Goal: Transaction & Acquisition: Purchase product/service

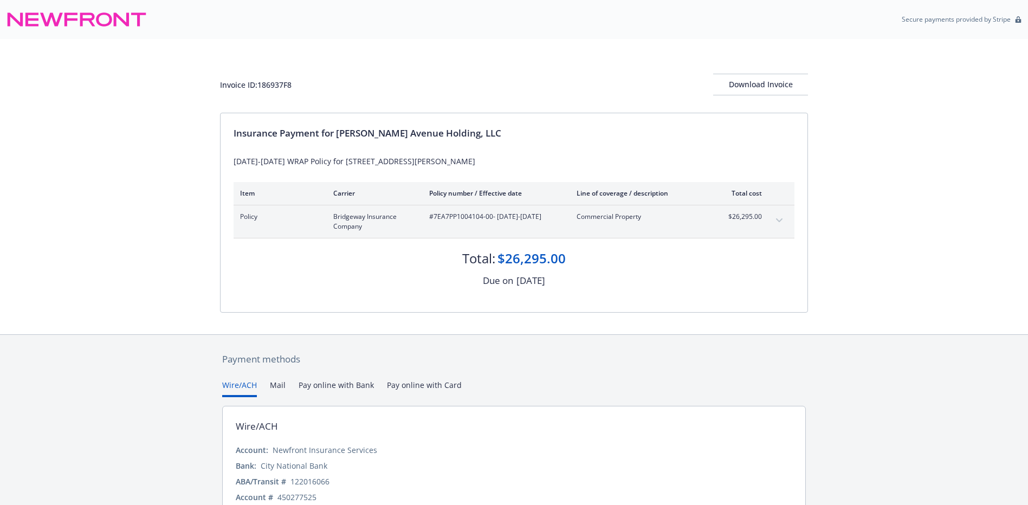
scroll to position [53, 0]
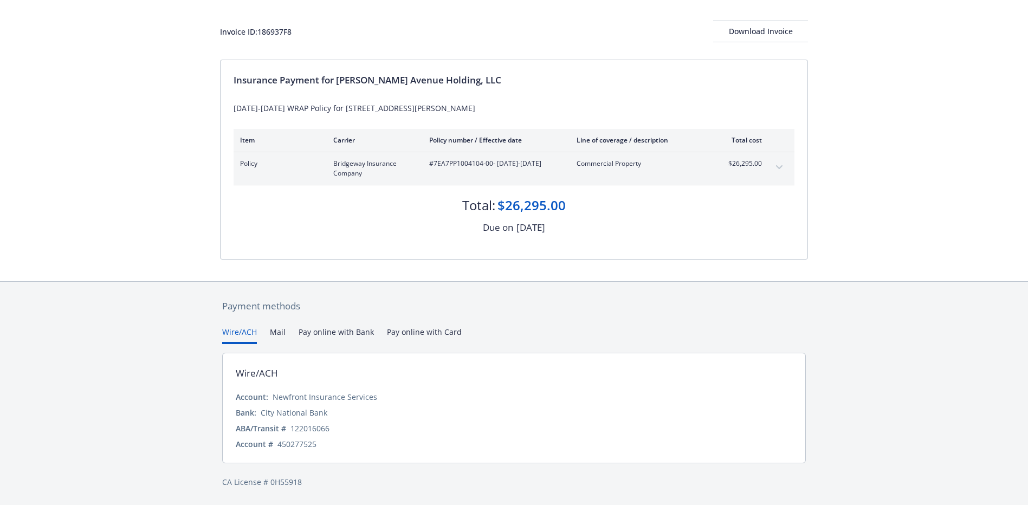
click at [337, 329] on button "Pay online with Bank" at bounding box center [336, 335] width 75 height 18
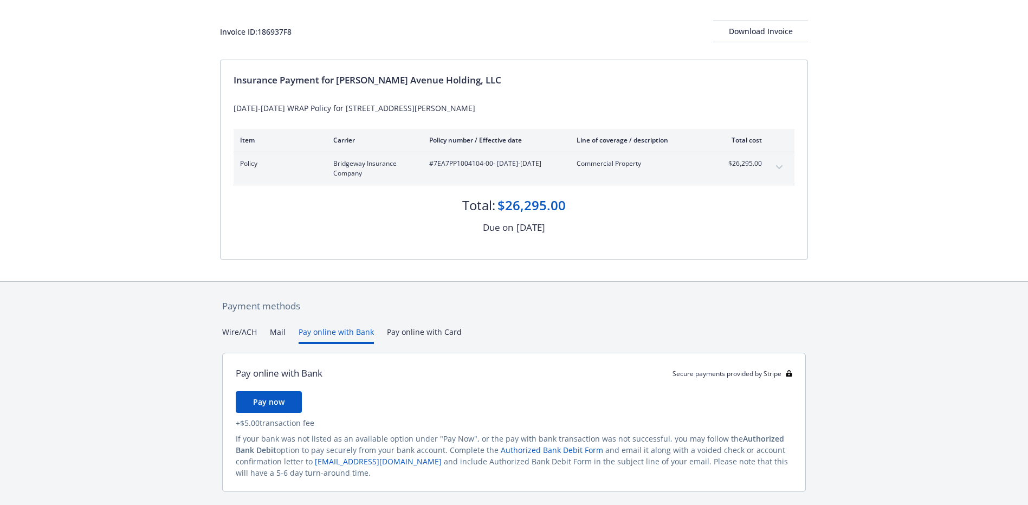
scroll to position [82, 0]
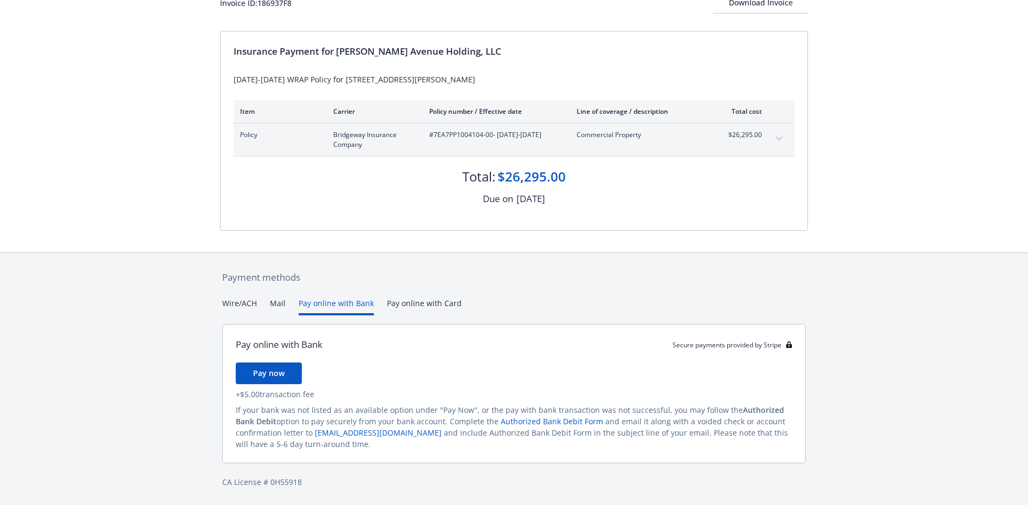
click at [442, 303] on div "Payment methods Wire/ACH Mail Pay online with Bank Pay online with Card Pay onl…" at bounding box center [514, 379] width 588 height 253
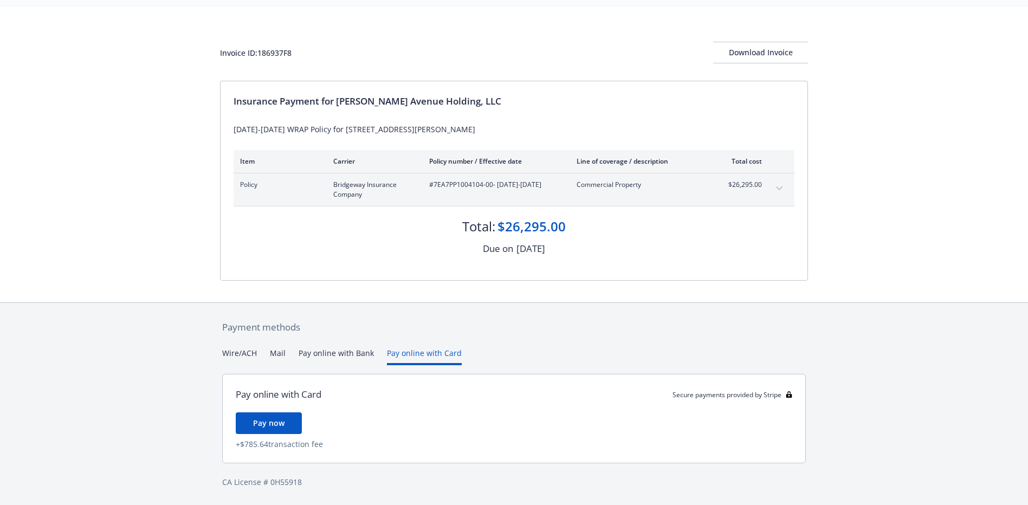
scroll to position [32, 0]
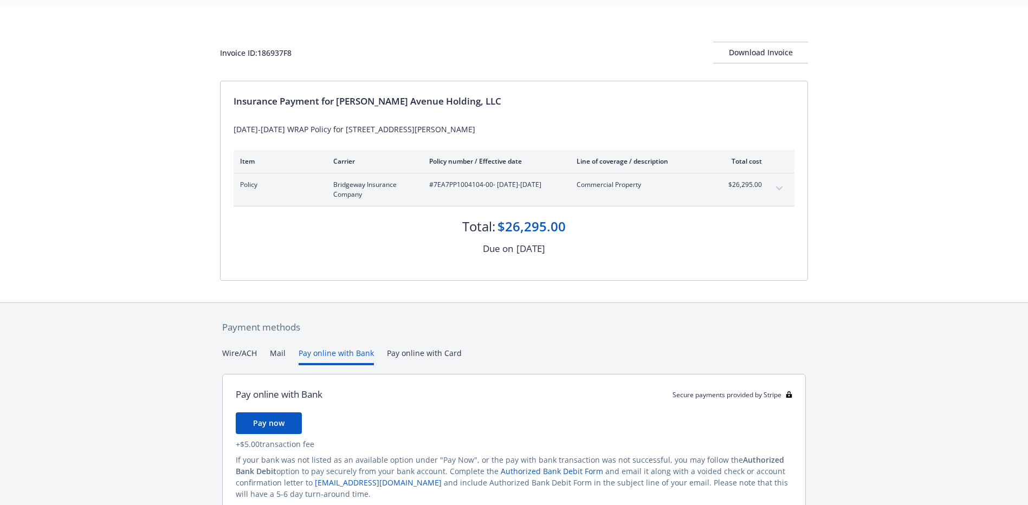
click at [333, 349] on button "Pay online with Bank" at bounding box center [336, 356] width 75 height 18
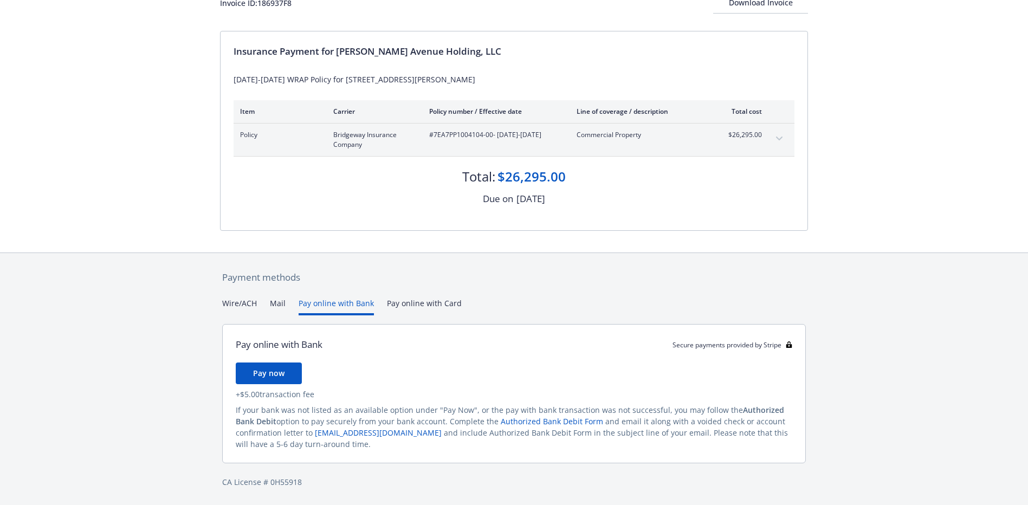
click at [271, 300] on button "Mail" at bounding box center [278, 306] width 16 height 18
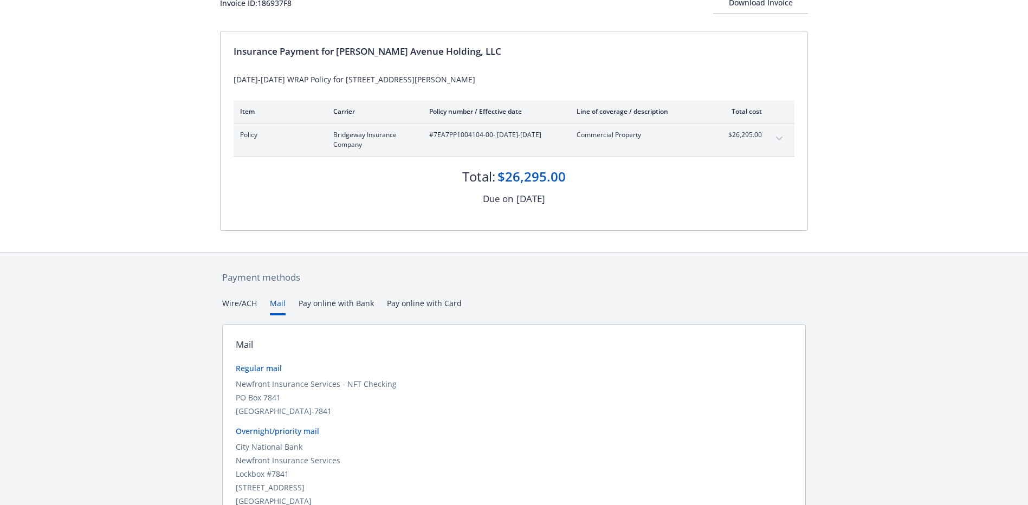
scroll to position [136, 0]
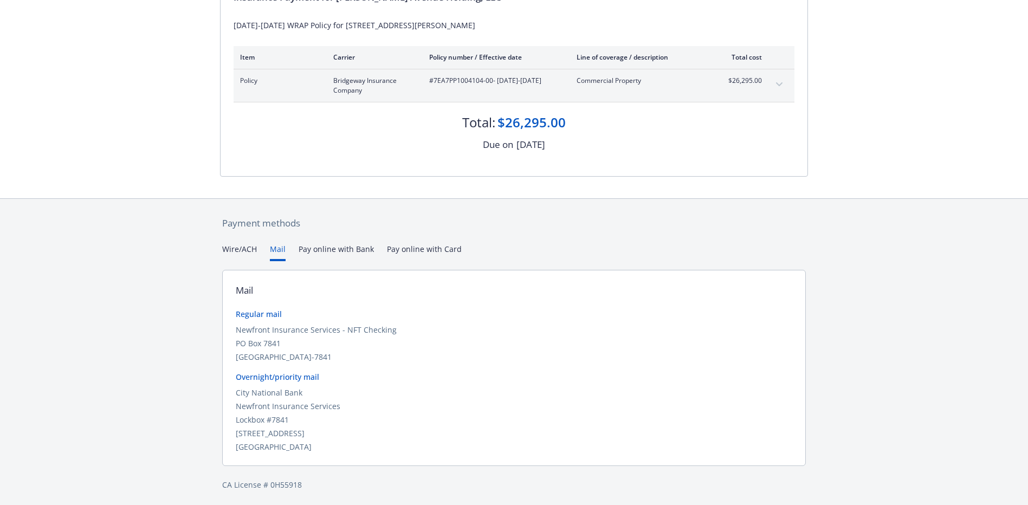
click at [322, 250] on div "Secure payments provided by Stripe Invoice ID: 186937F8 Download Invoice Insura…" at bounding box center [514, 186] width 1028 height 644
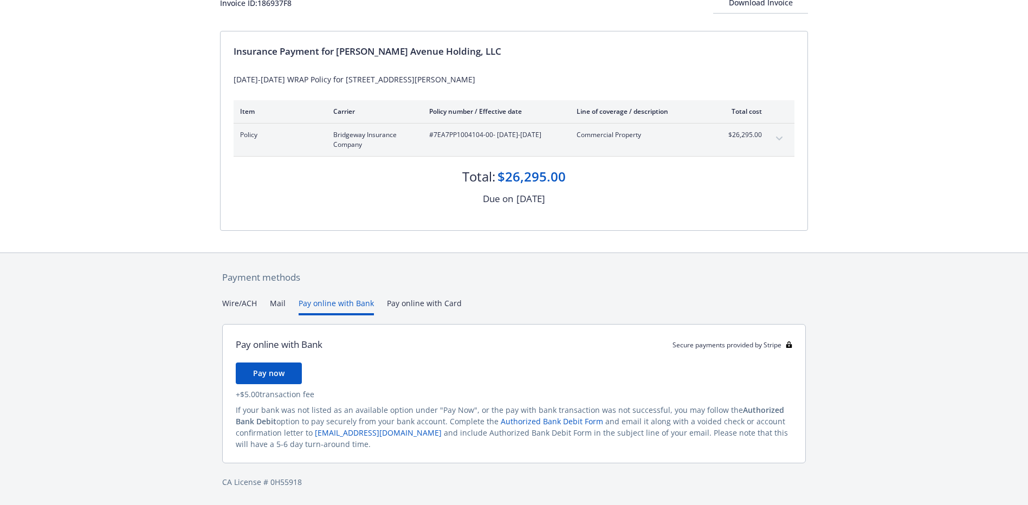
scroll to position [82, 0]
click at [268, 367] on button "Pay now" at bounding box center [269, 374] width 66 height 22
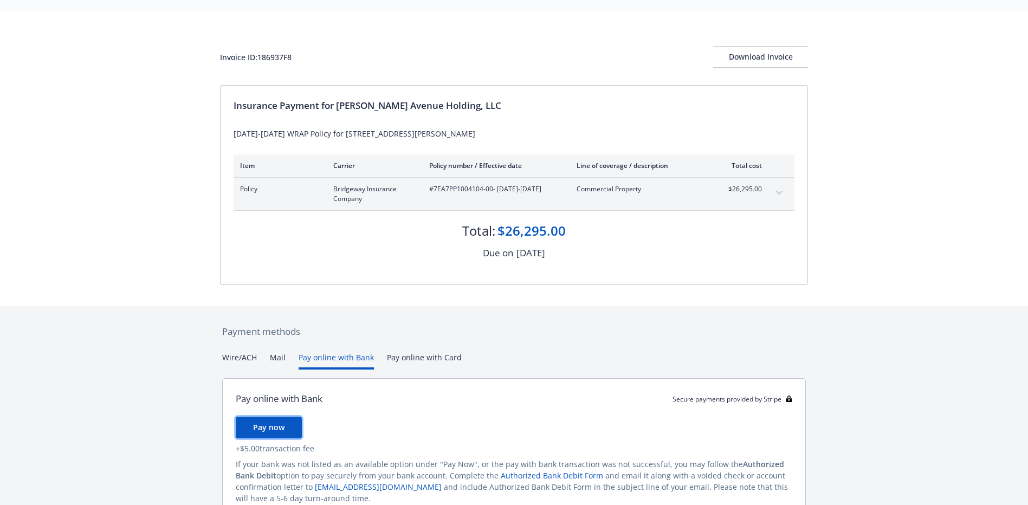
scroll to position [0, 0]
